Goal: Check status

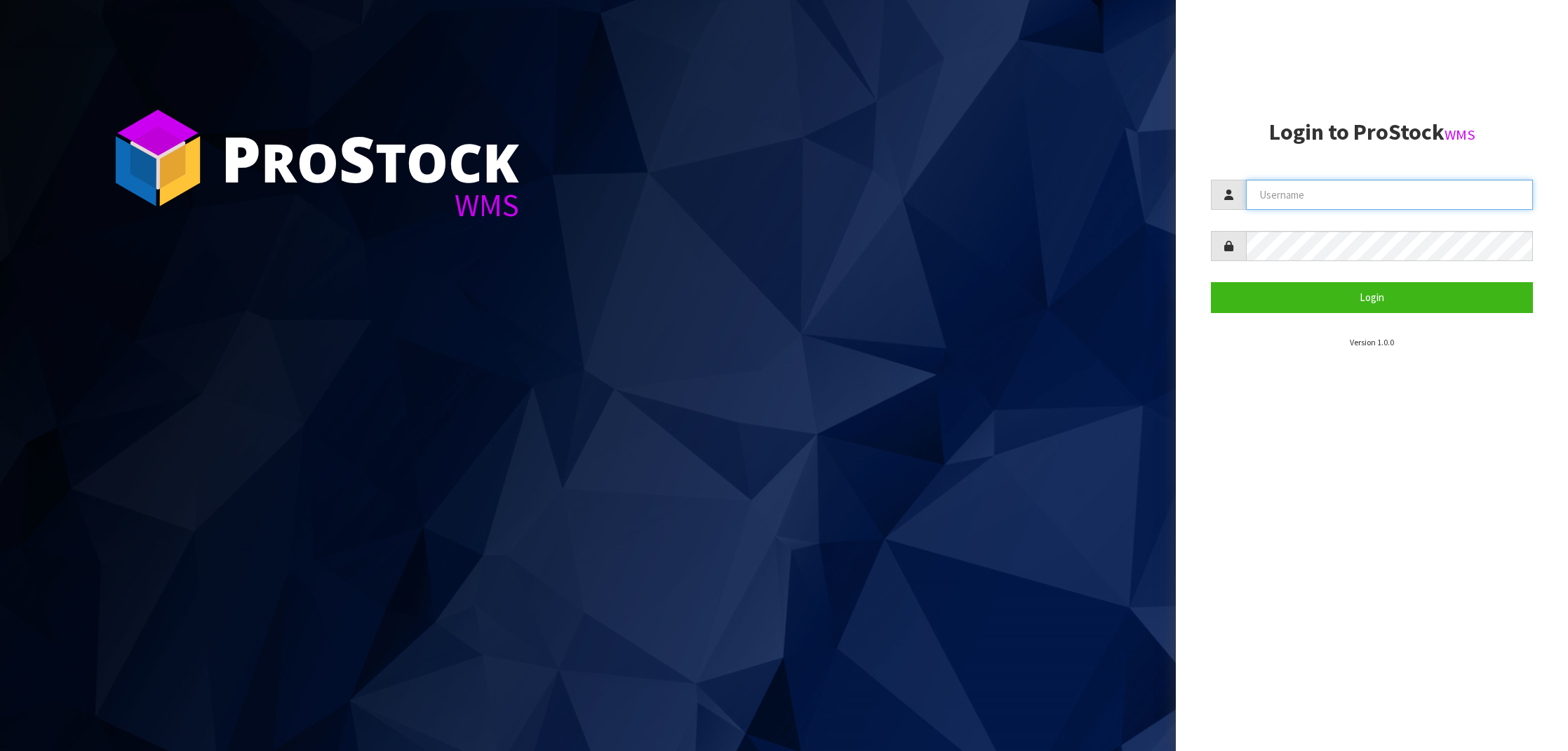
type input "NEROTAPWARE"
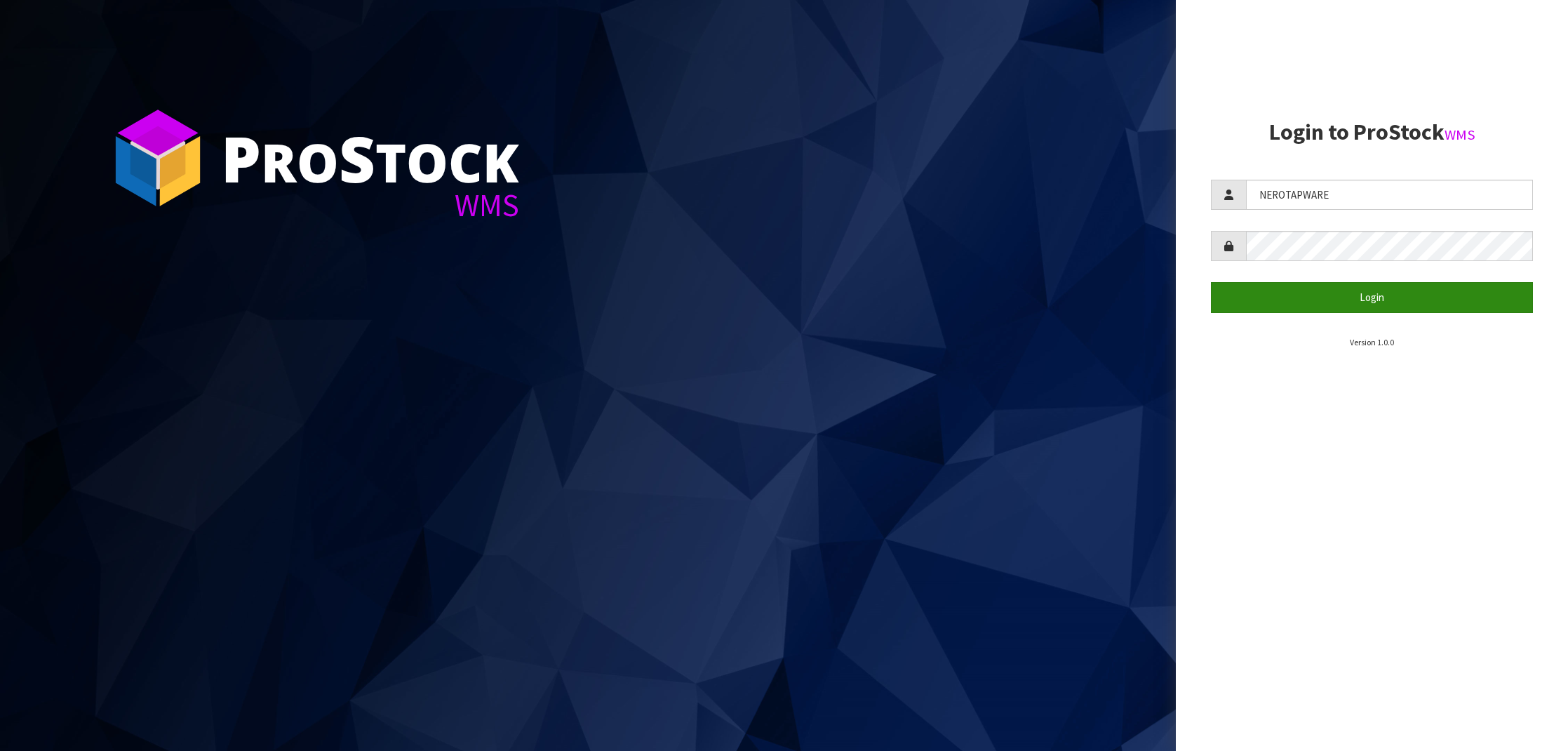
click at [1390, 282] on button "Login" at bounding box center [1372, 296] width 322 height 30
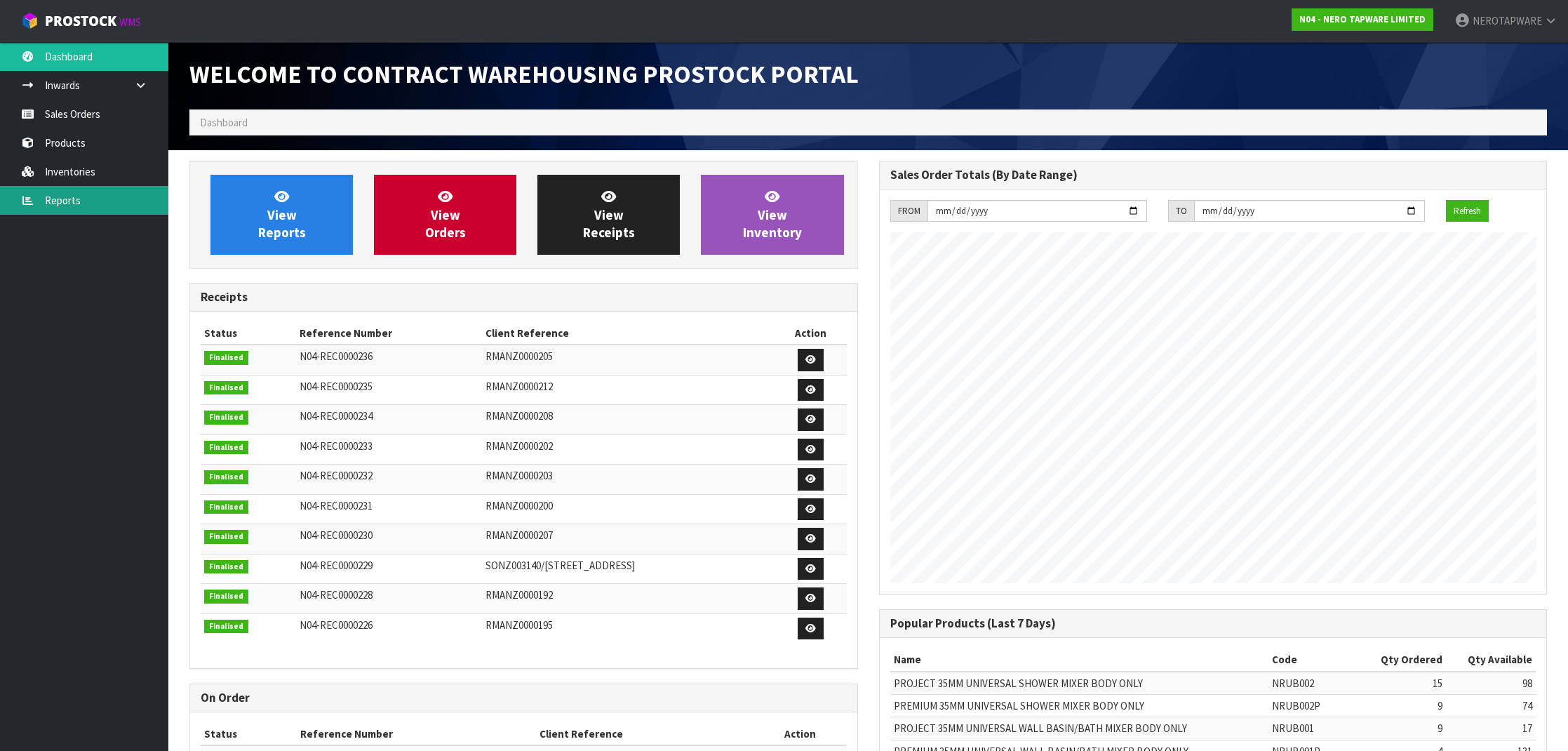
scroll to position [4, 0]
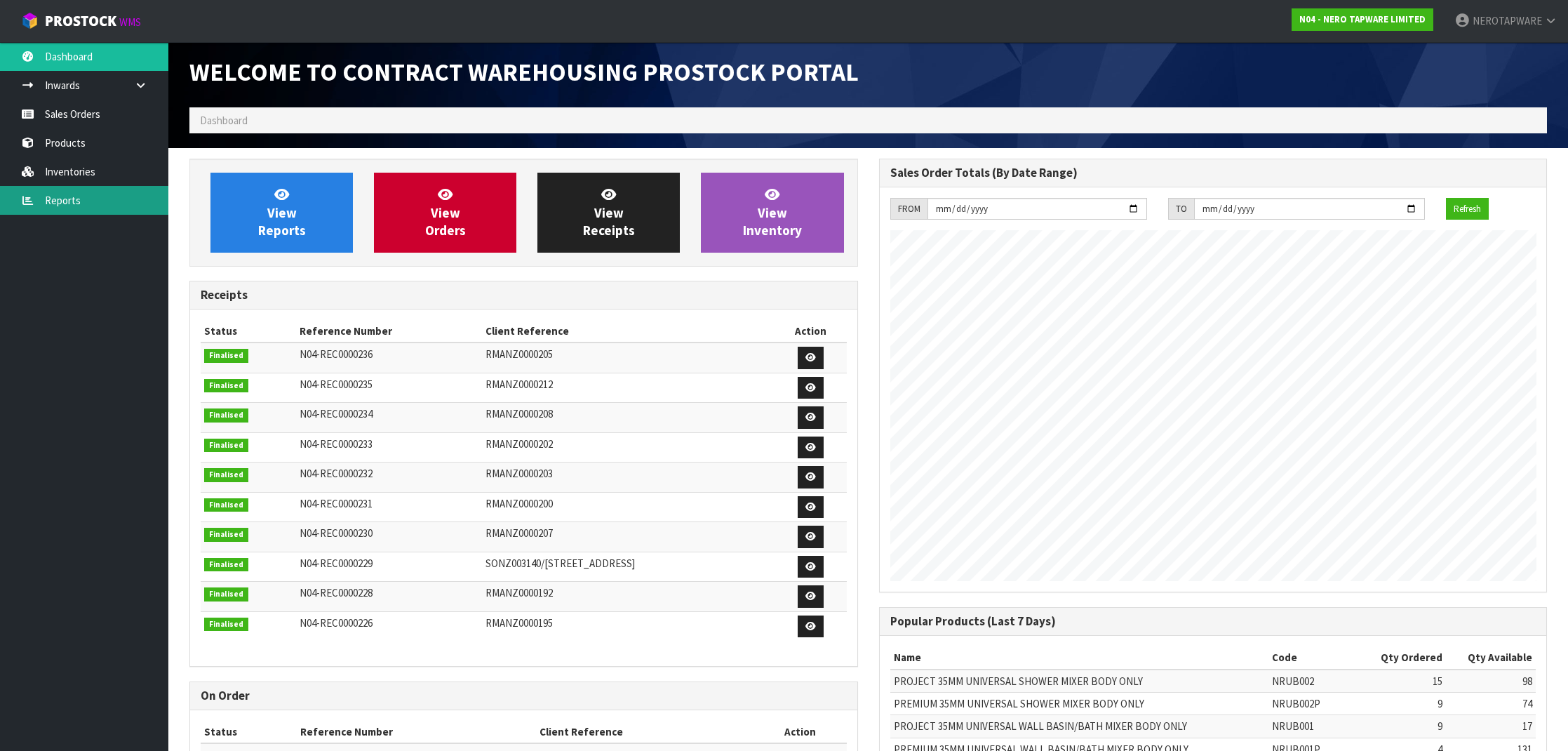
click at [81, 194] on link "Reports" at bounding box center [84, 200] width 169 height 29
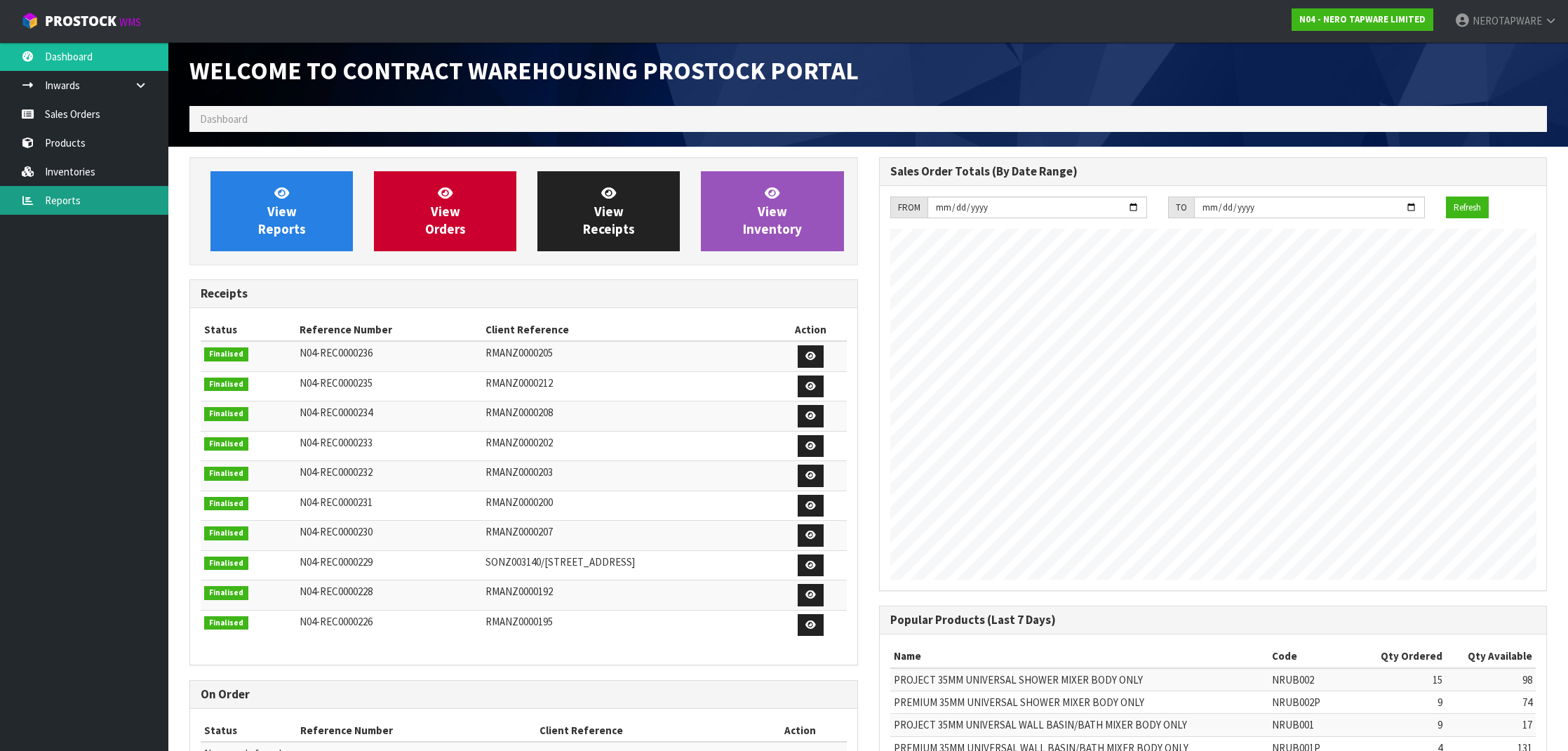
scroll to position [9, 1]
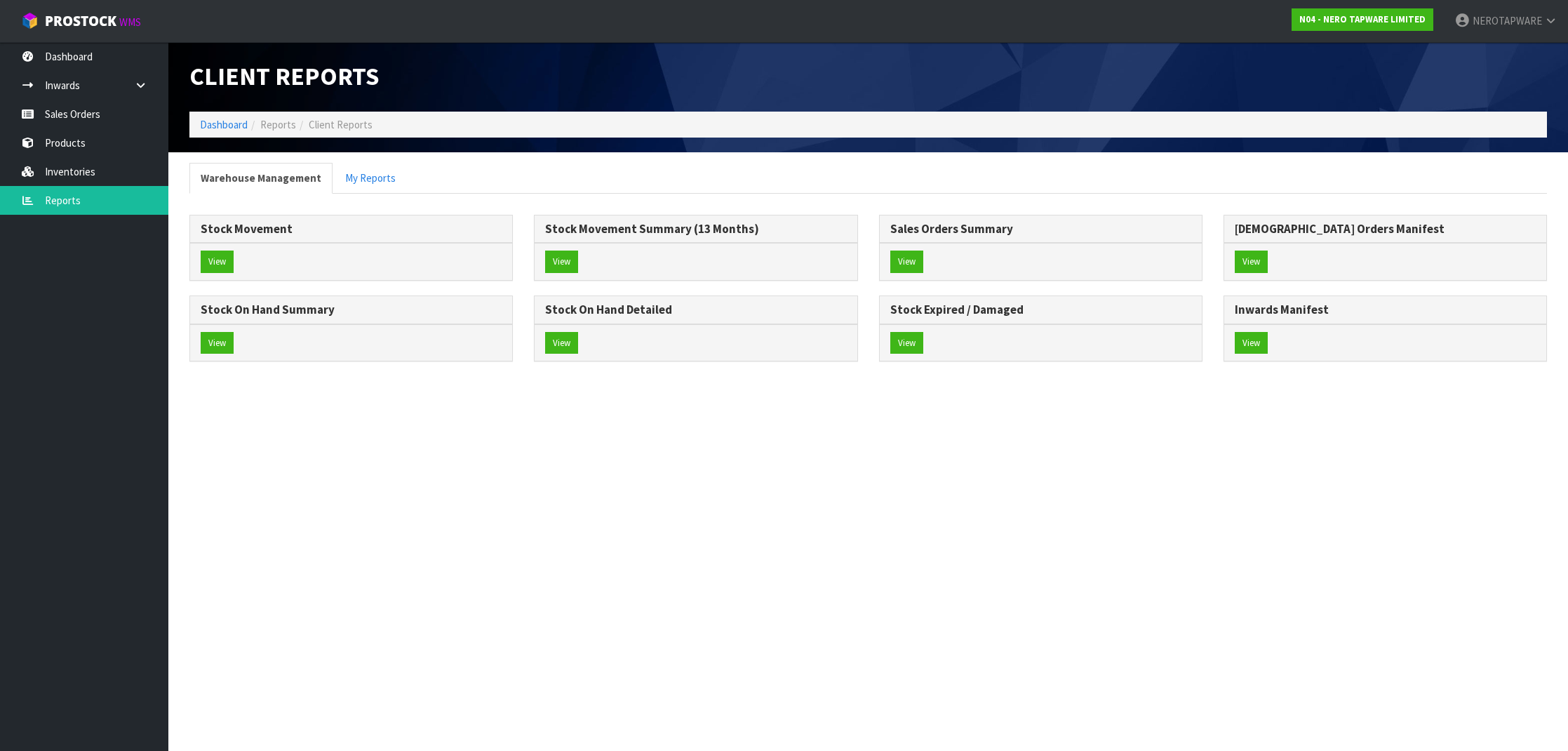
click at [82, 126] on body "Toggle navigation ProStock WMS N04 - NERO TAPWARE LIMITED NEROTAPWARE Logout Da…" at bounding box center [784, 376] width 1568 height 751
click at [82, 118] on link "Sales Orders" at bounding box center [84, 114] width 169 height 29
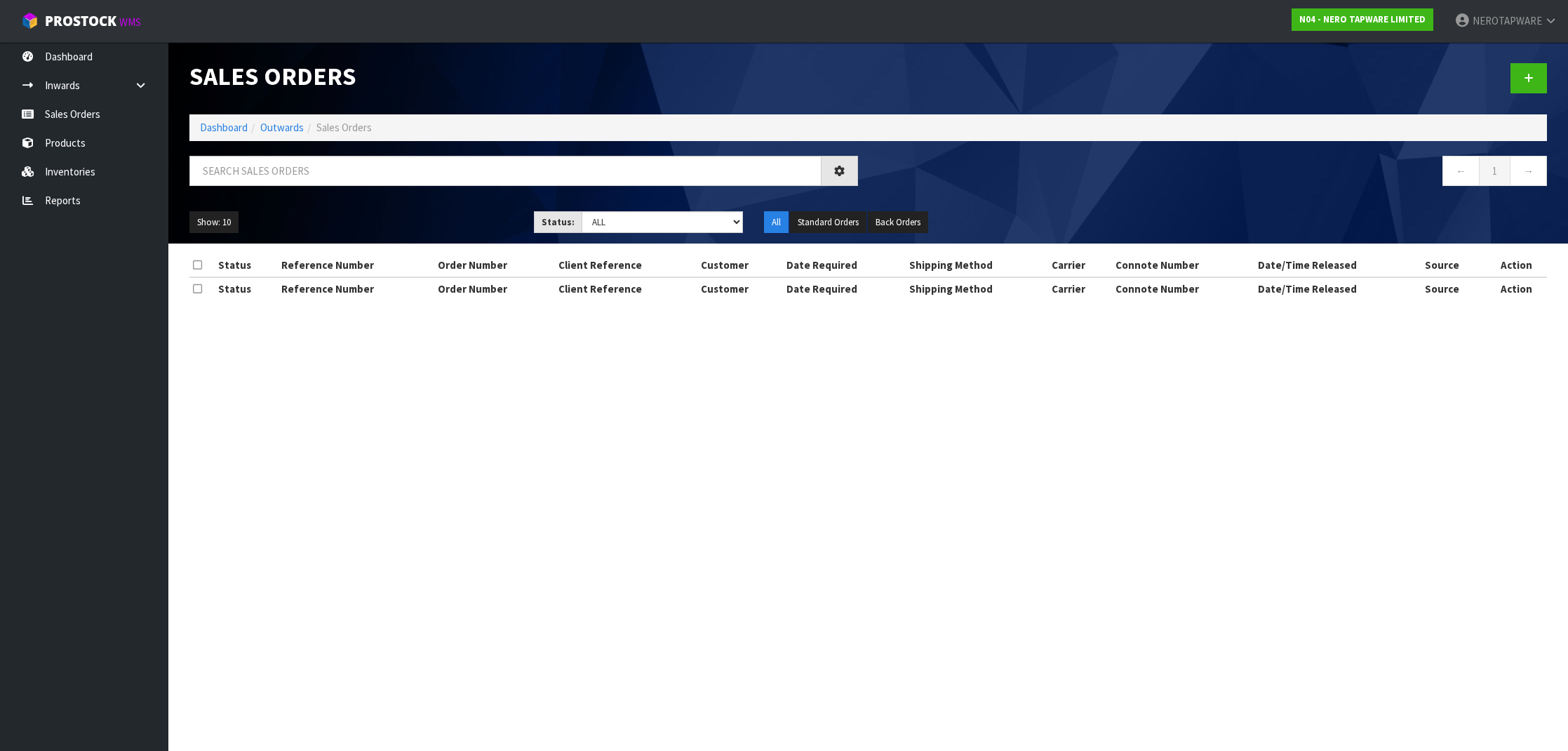
scroll to position [9, 0]
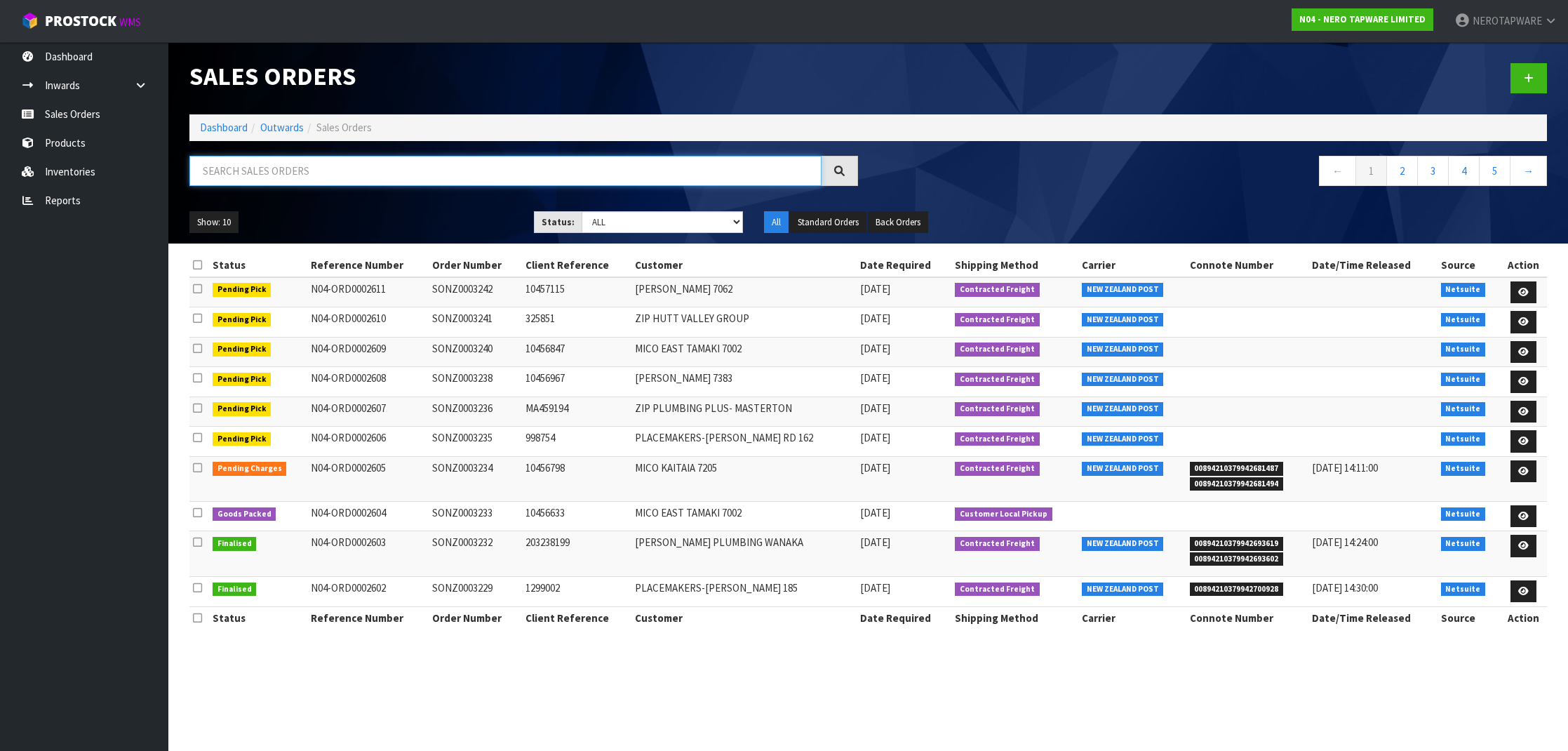
click at [357, 157] on input "text" at bounding box center [505, 170] width 632 height 30
paste input "SONZ0003099"
type input "SONZ0003099"
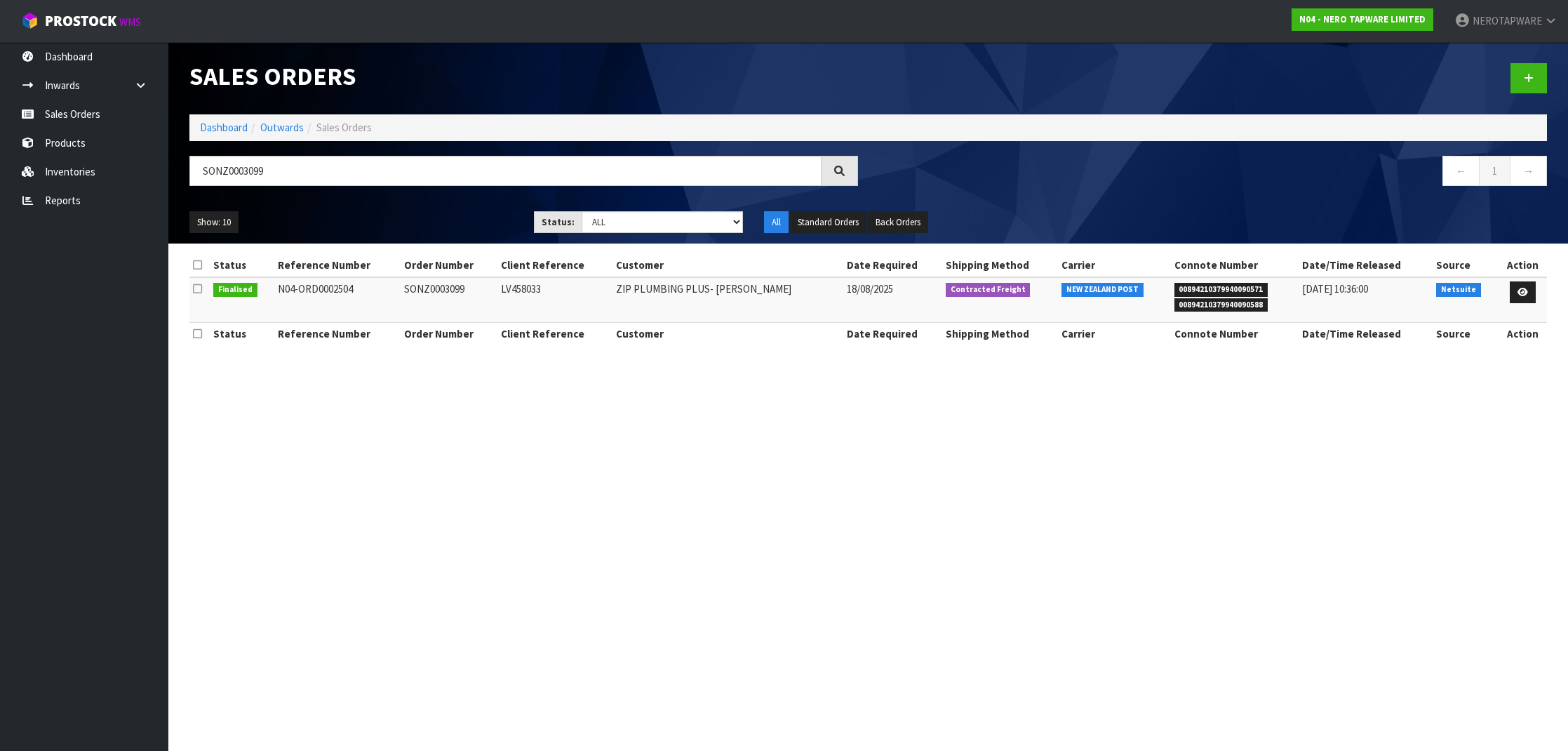
click at [1176, 287] on span "00894210379940090571" at bounding box center [1222, 289] width 94 height 14
copy span "00894210379940090571"
